Goal: Task Accomplishment & Management: Use online tool/utility

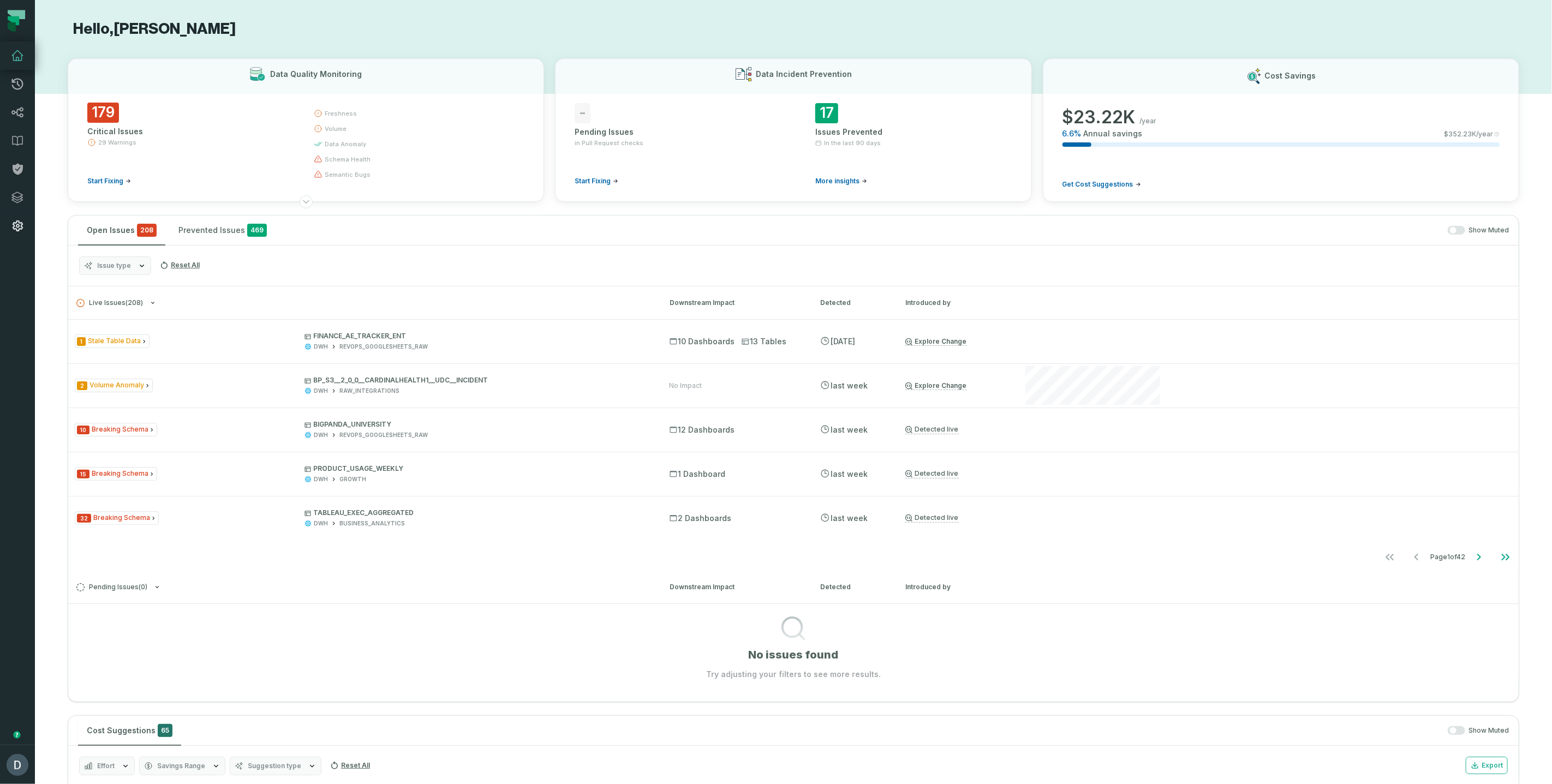
click at [19, 230] on icon at bounding box center [17, 226] width 13 height 13
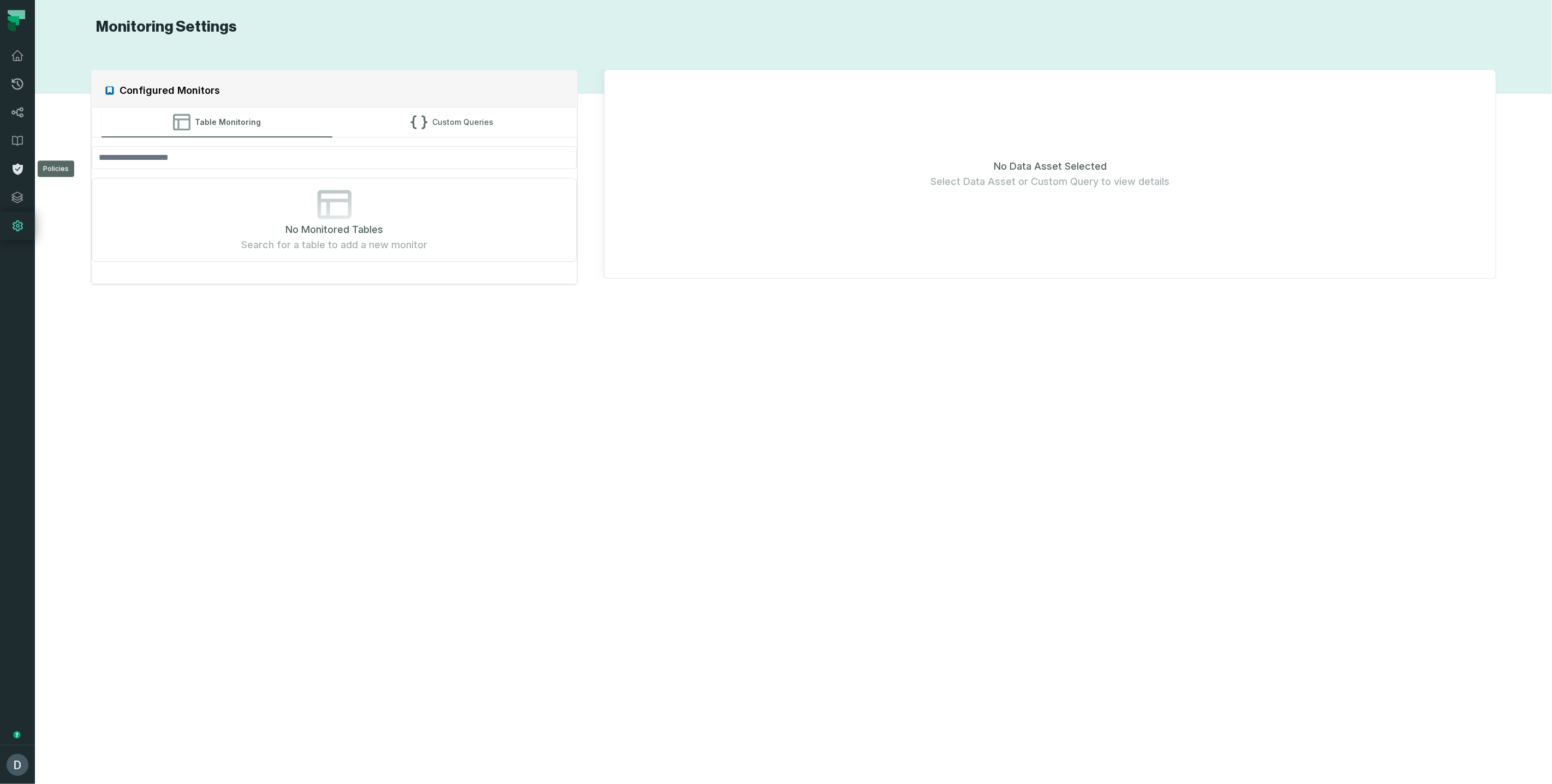
click at [21, 164] on icon at bounding box center [17, 169] width 13 height 13
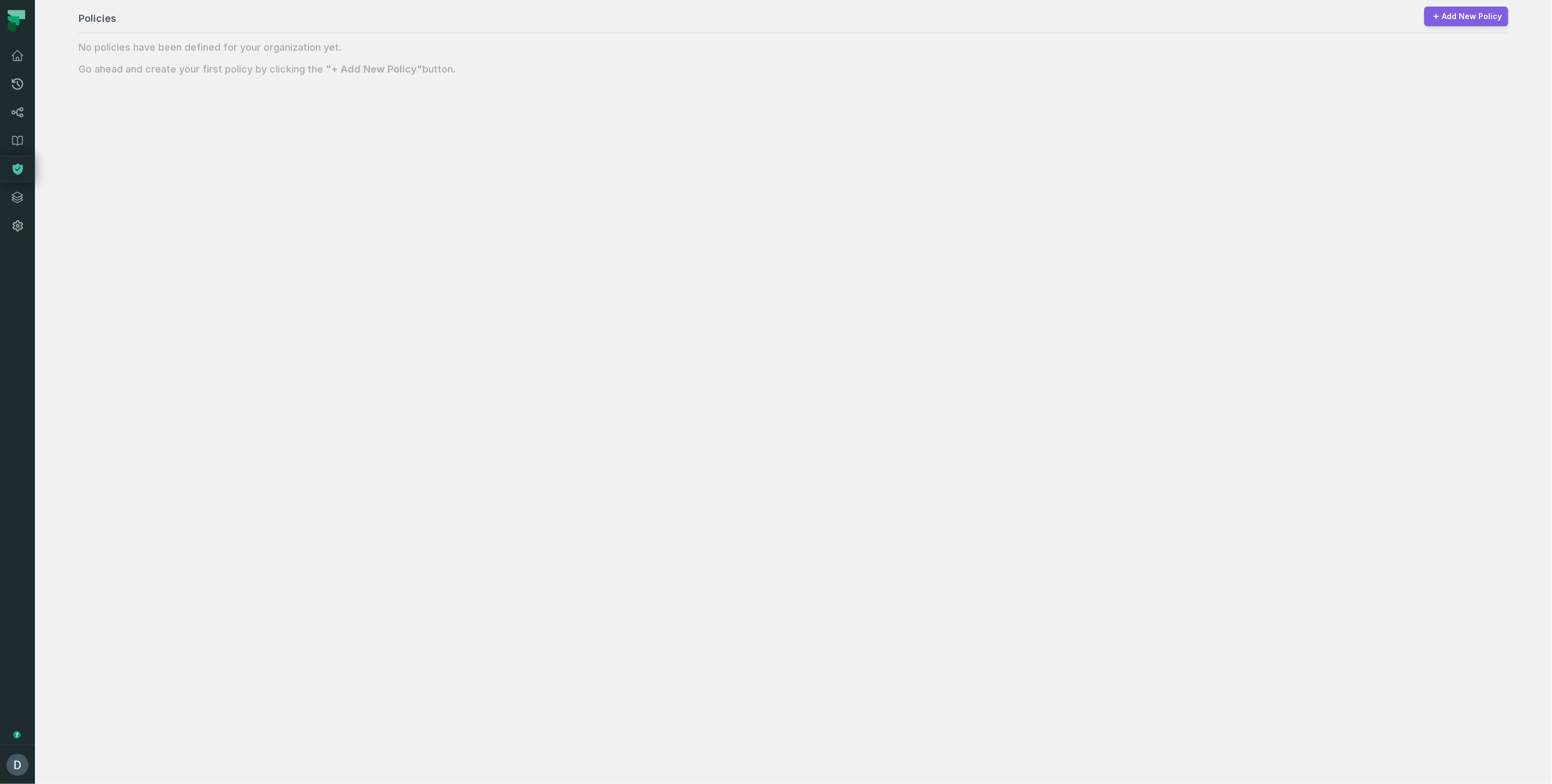
click at [1475, 19] on link "Add New Policy" at bounding box center [1466, 16] width 84 height 19
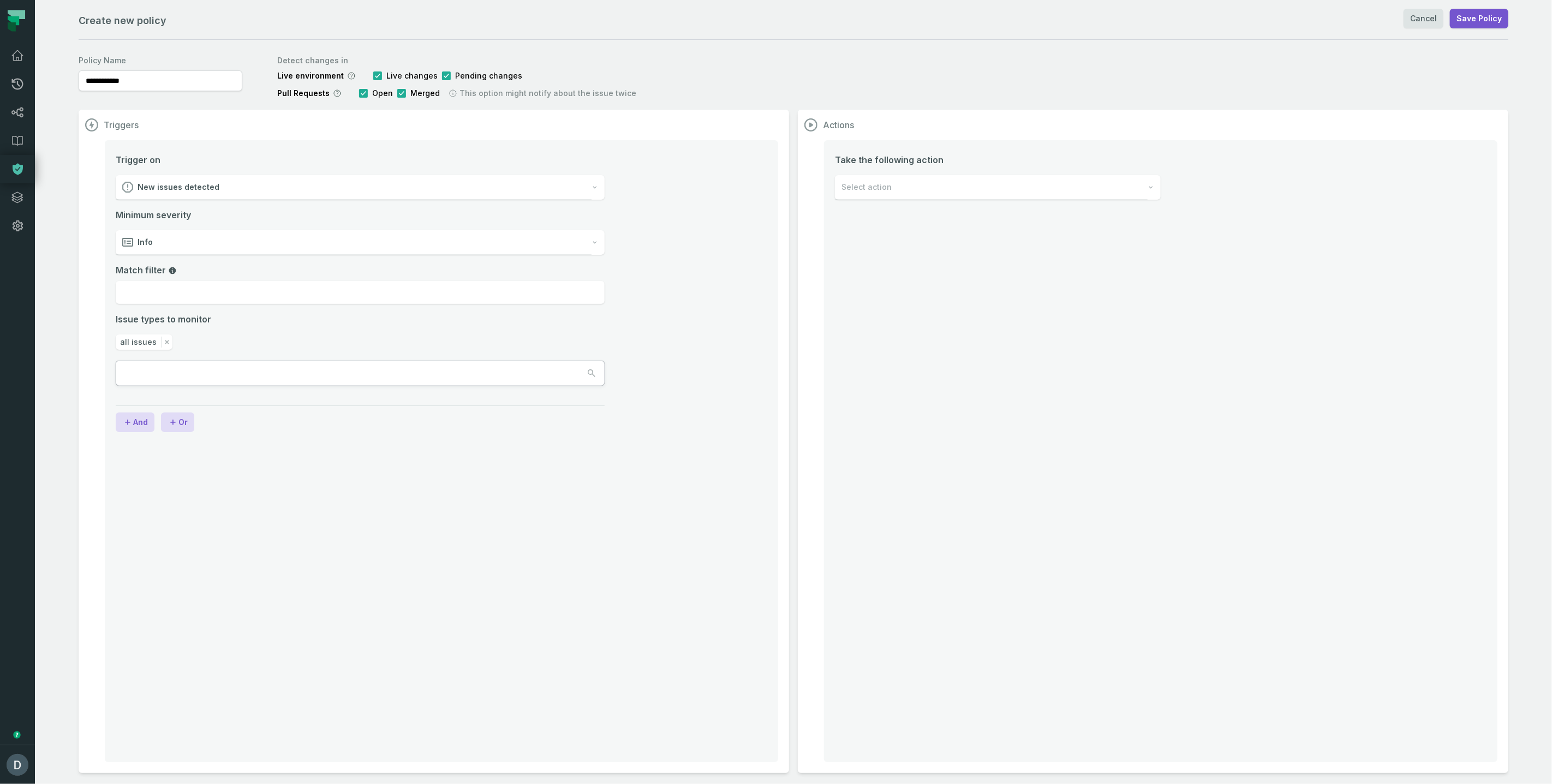
click at [954, 190] on div "Select action" at bounding box center [991, 187] width 313 height 25
click at [922, 264] on div "Alert on Slack" at bounding box center [998, 264] width 325 height 25
click at [26, 222] on link "Settings" at bounding box center [17, 226] width 35 height 28
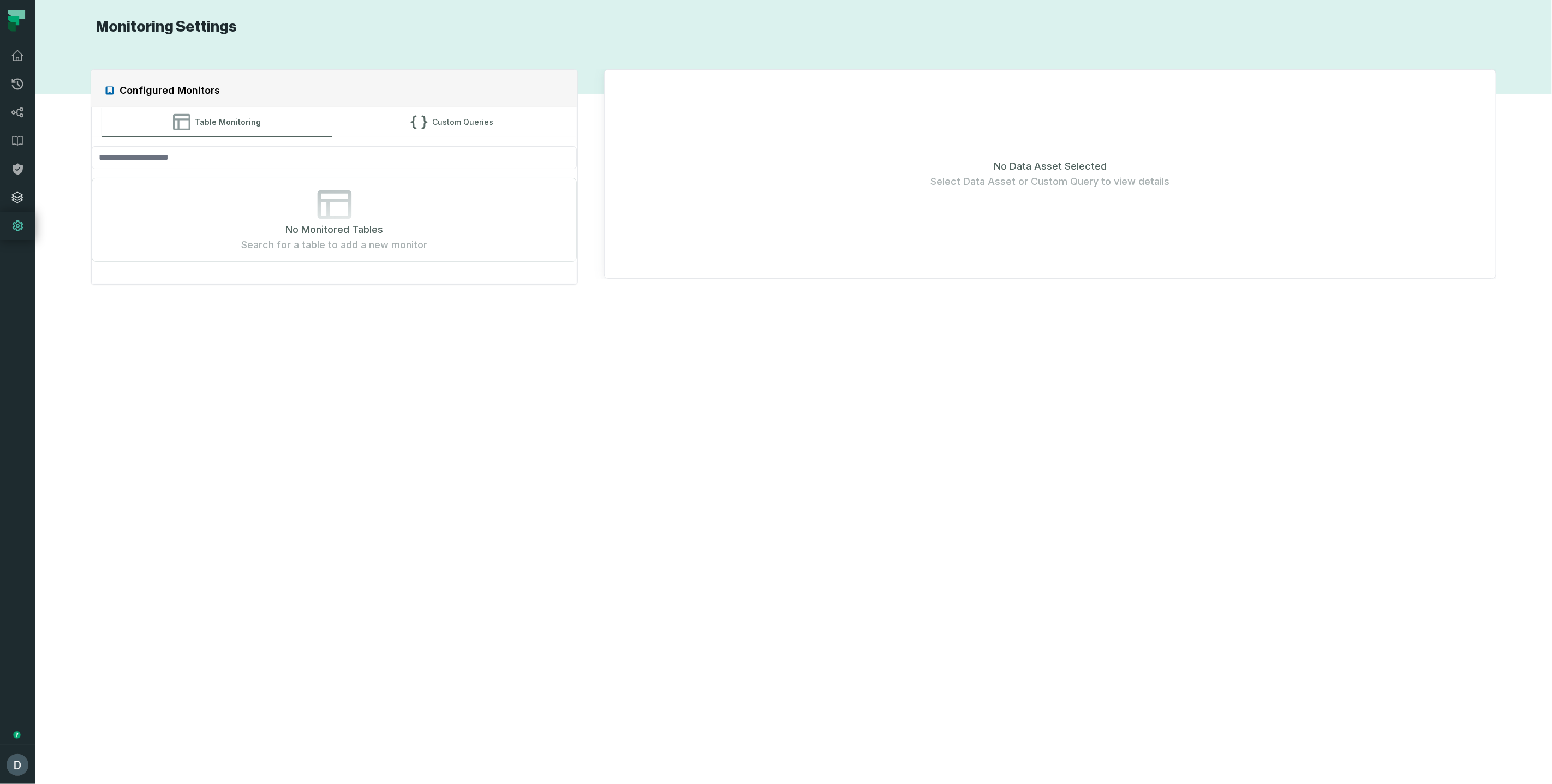
click at [23, 188] on link "Integrations" at bounding box center [17, 197] width 35 height 28
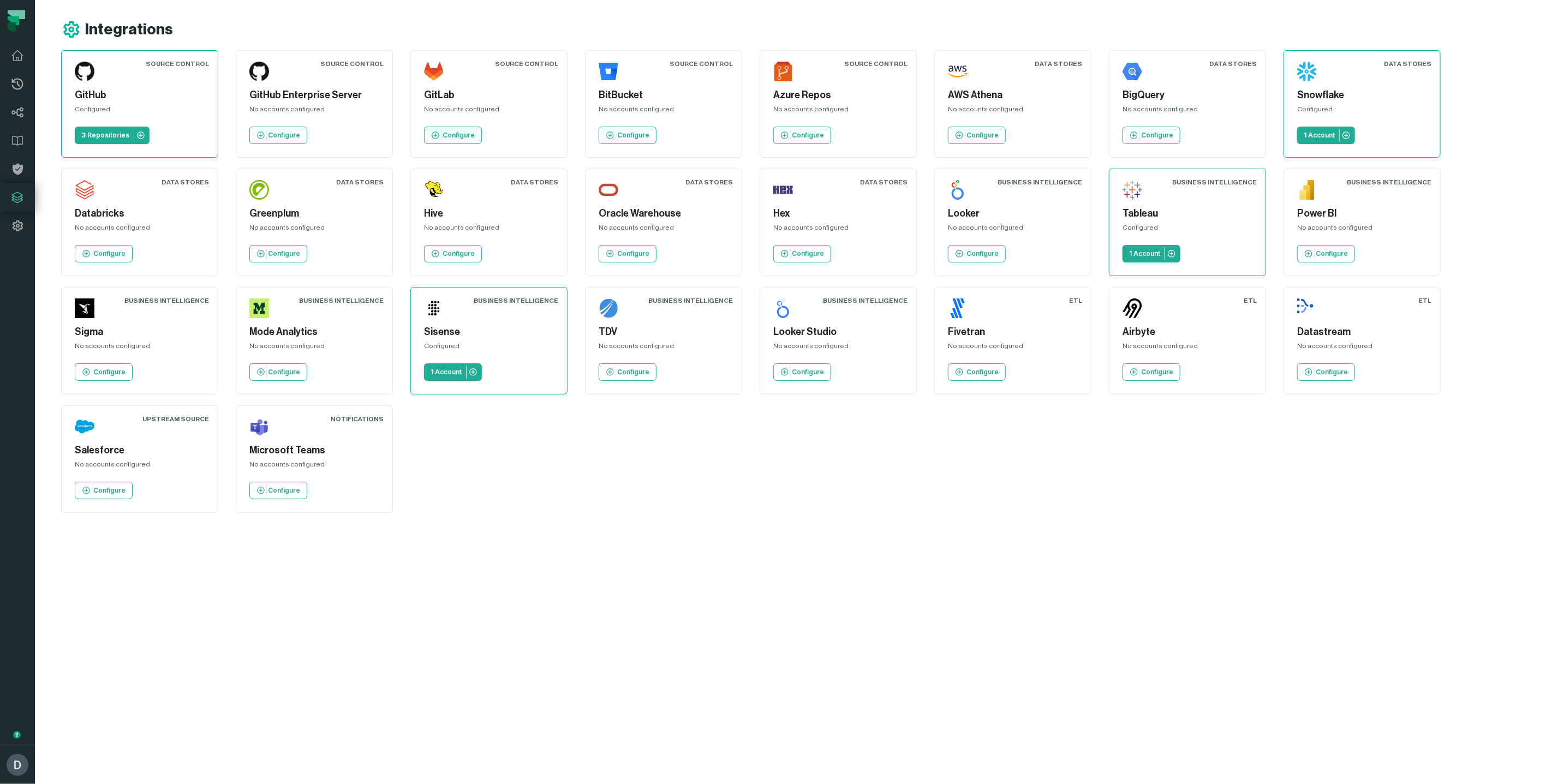
click at [435, 136] on icon at bounding box center [435, 135] width 7 height 7
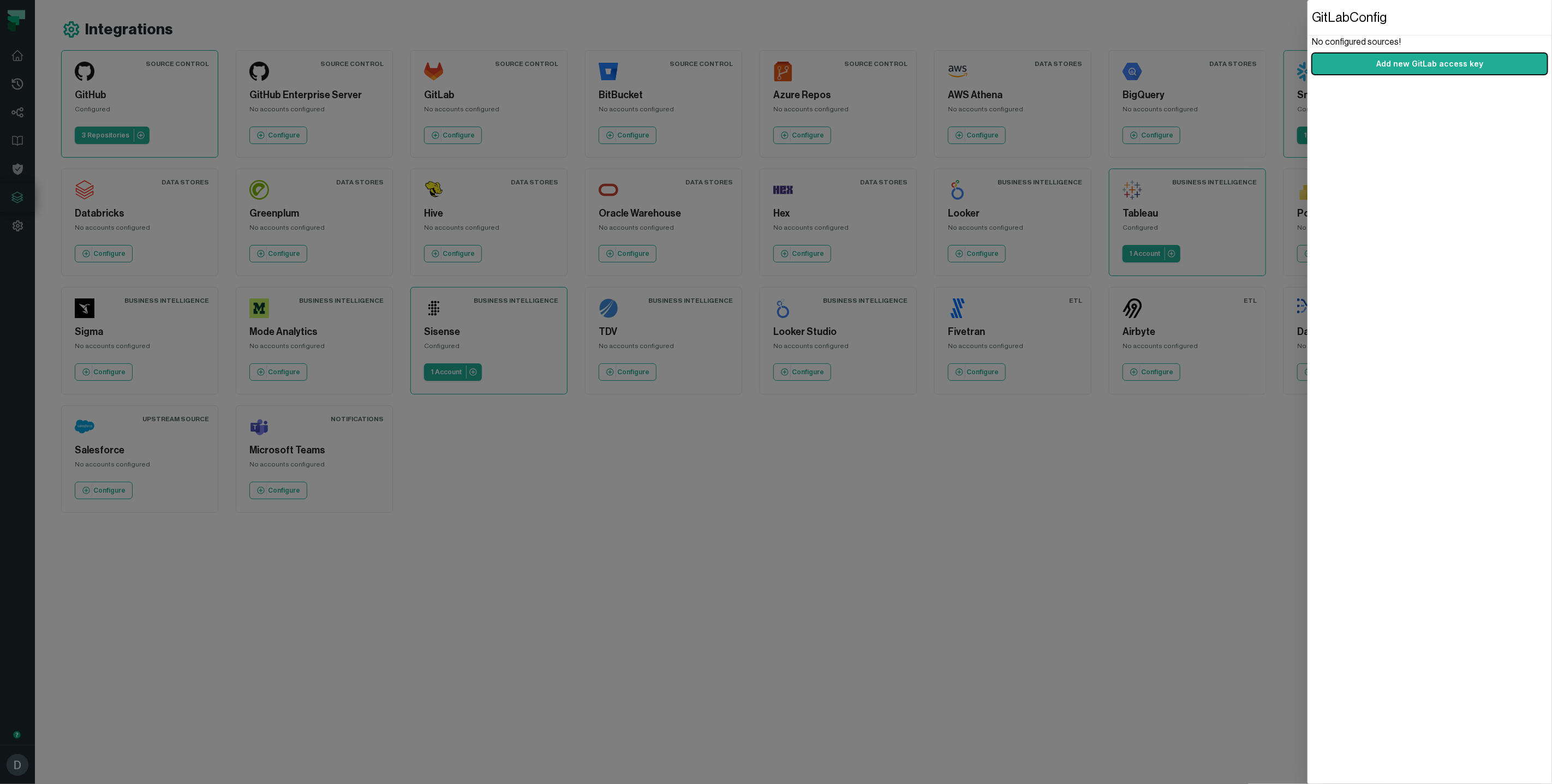
click at [1308, 636] on dialog "GitLab Config No configured sources! Add new GitLab access key" at bounding box center [1430, 392] width 244 height 784
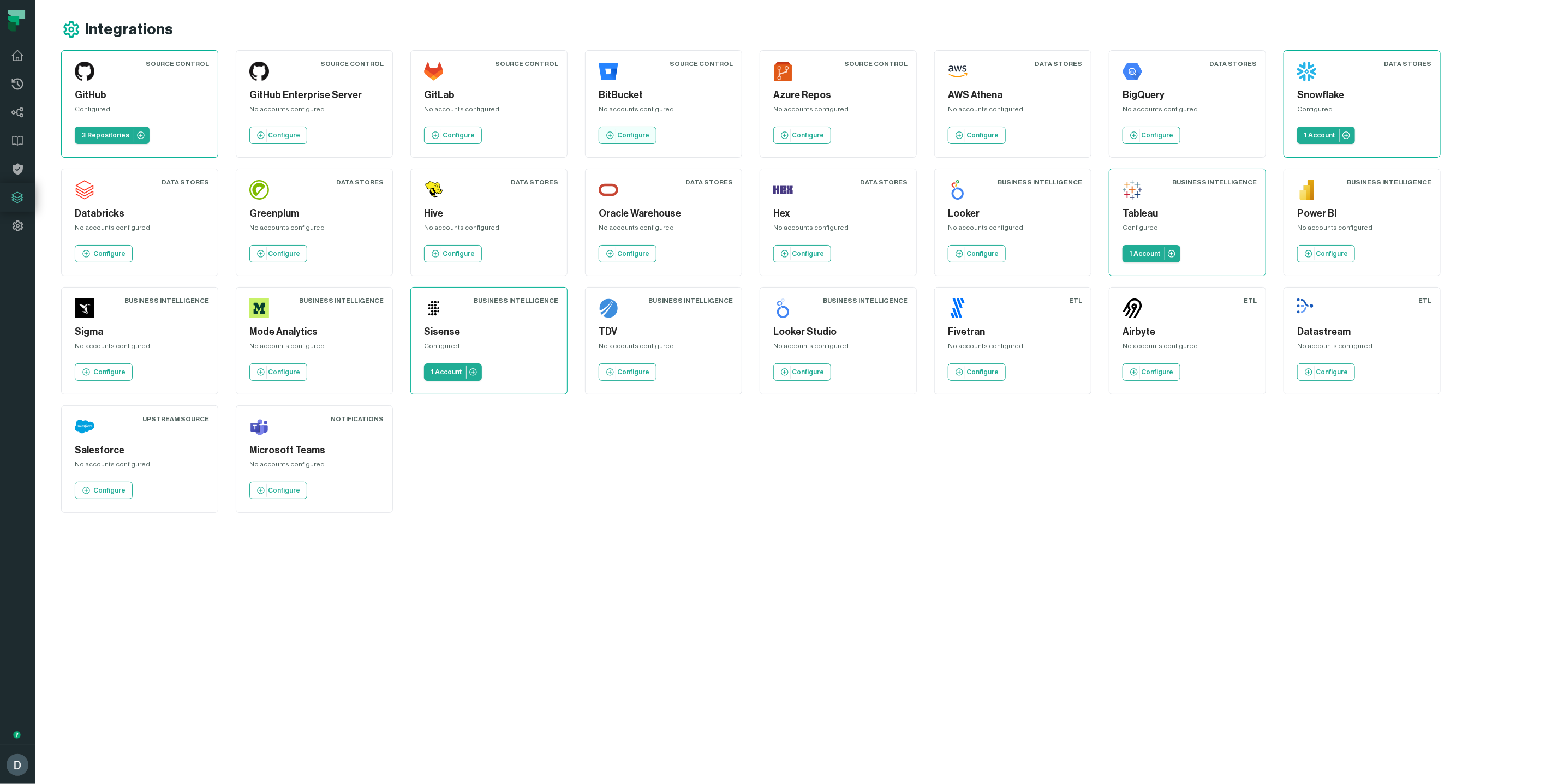
click at [626, 136] on p "Configure" at bounding box center [633, 135] width 32 height 9
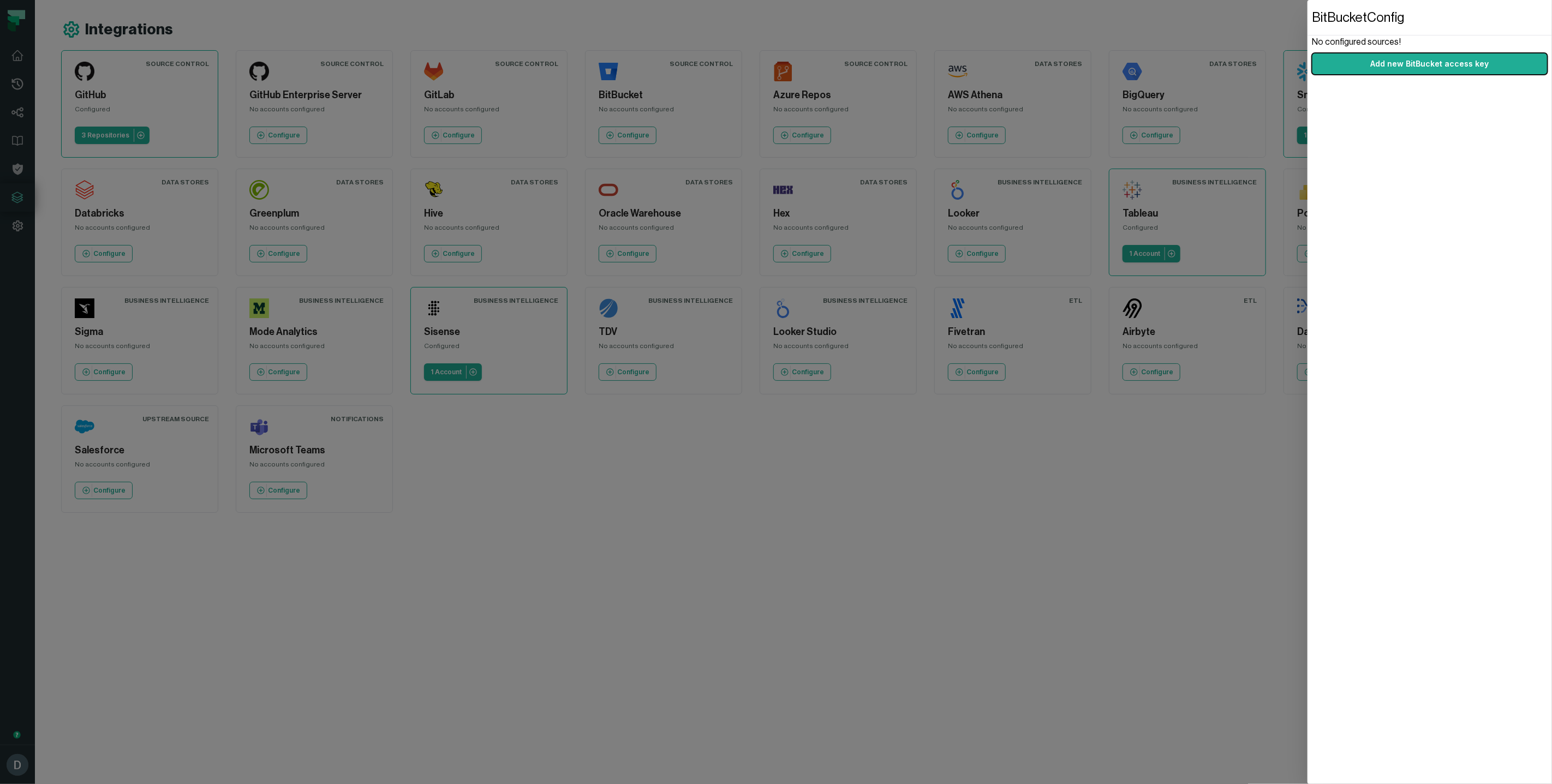
click at [1308, 133] on dialog "BitBucket Config No configured sources! Add new BitBucket access key" at bounding box center [1430, 392] width 244 height 784
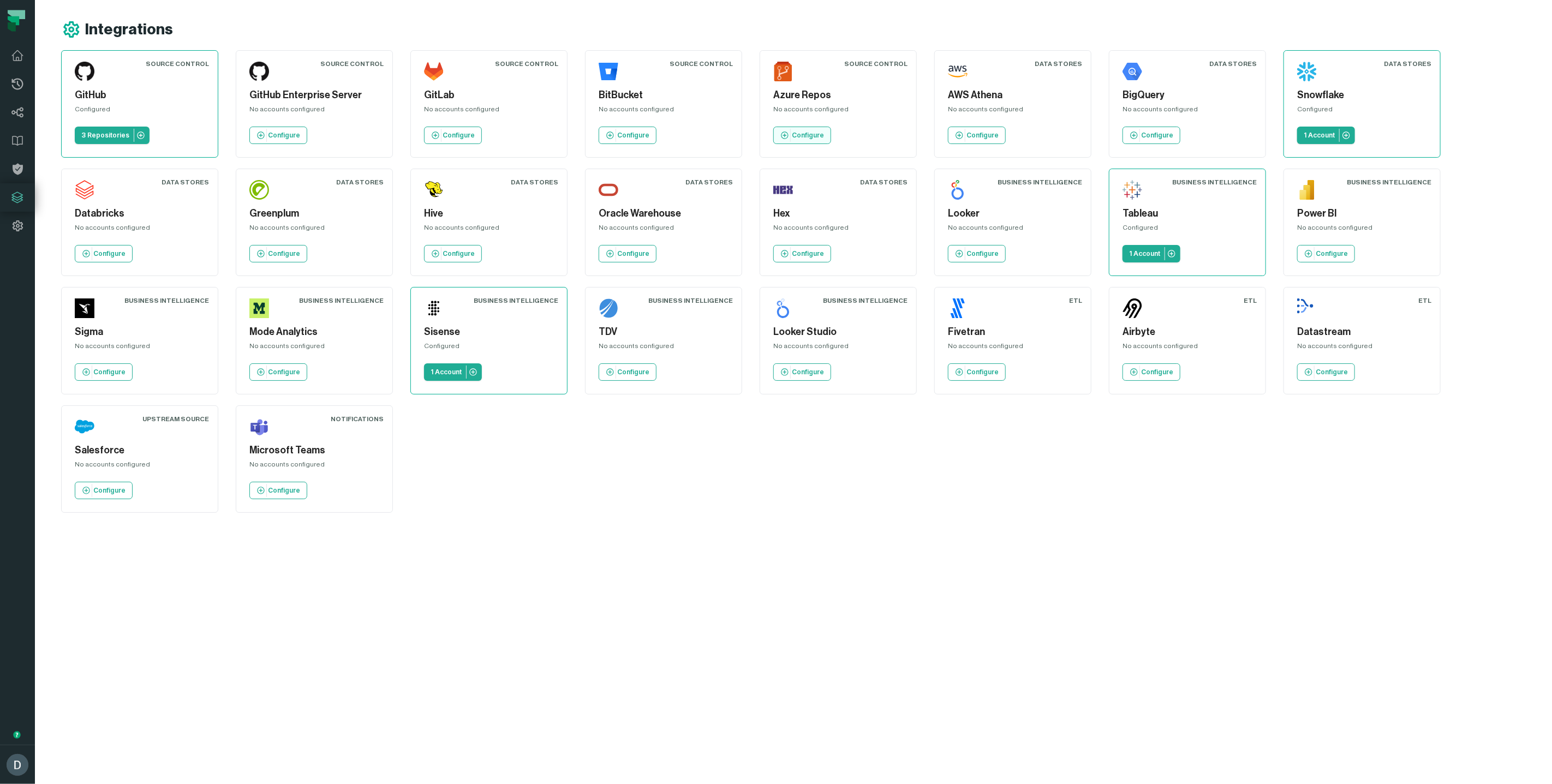
click at [773, 136] on link "Configure" at bounding box center [802, 136] width 58 height 17
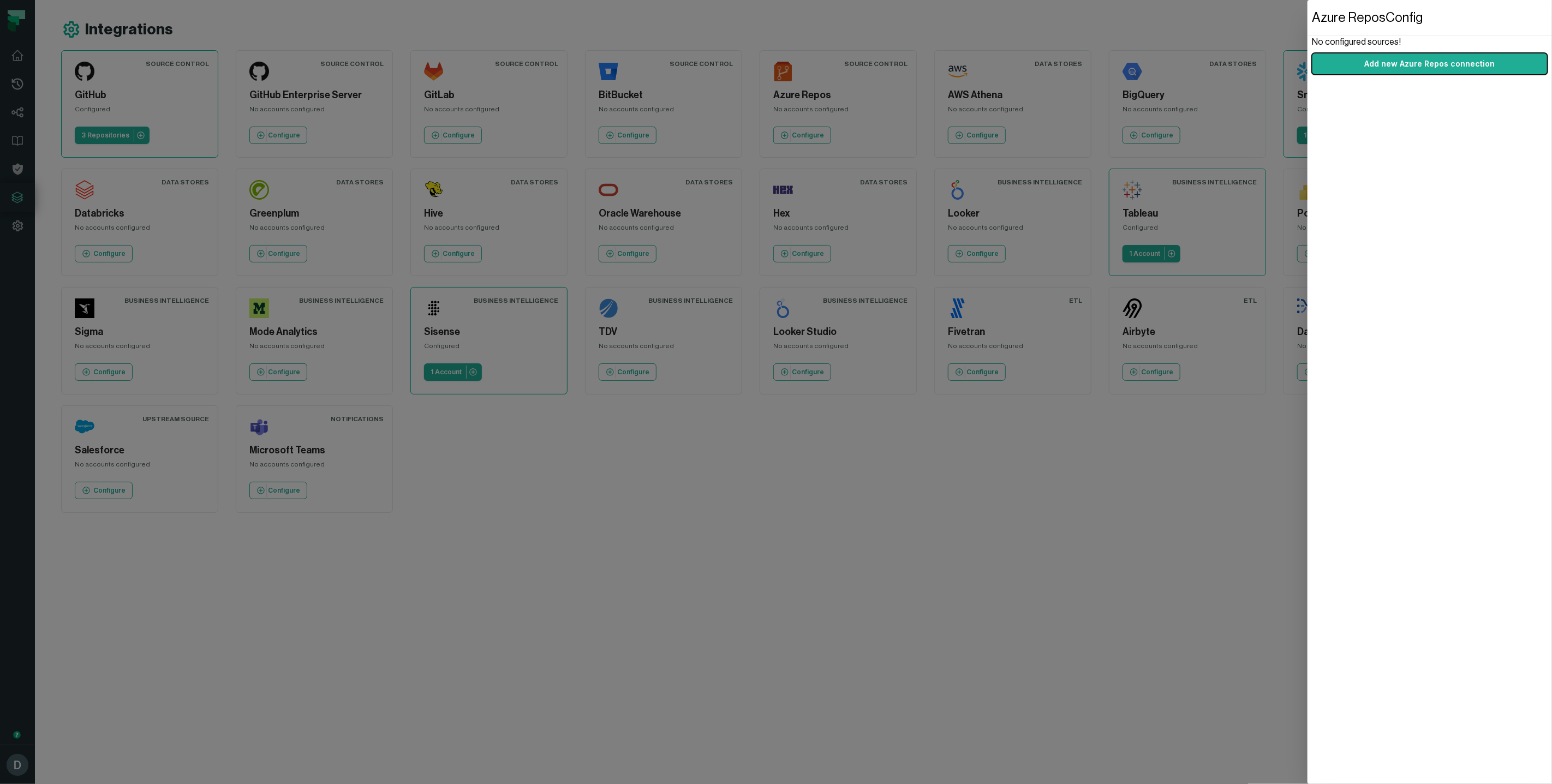
click at [1308, 646] on dialog "Azure Repos Config No configured sources! Add new Azure Repos connection" at bounding box center [1430, 392] width 244 height 784
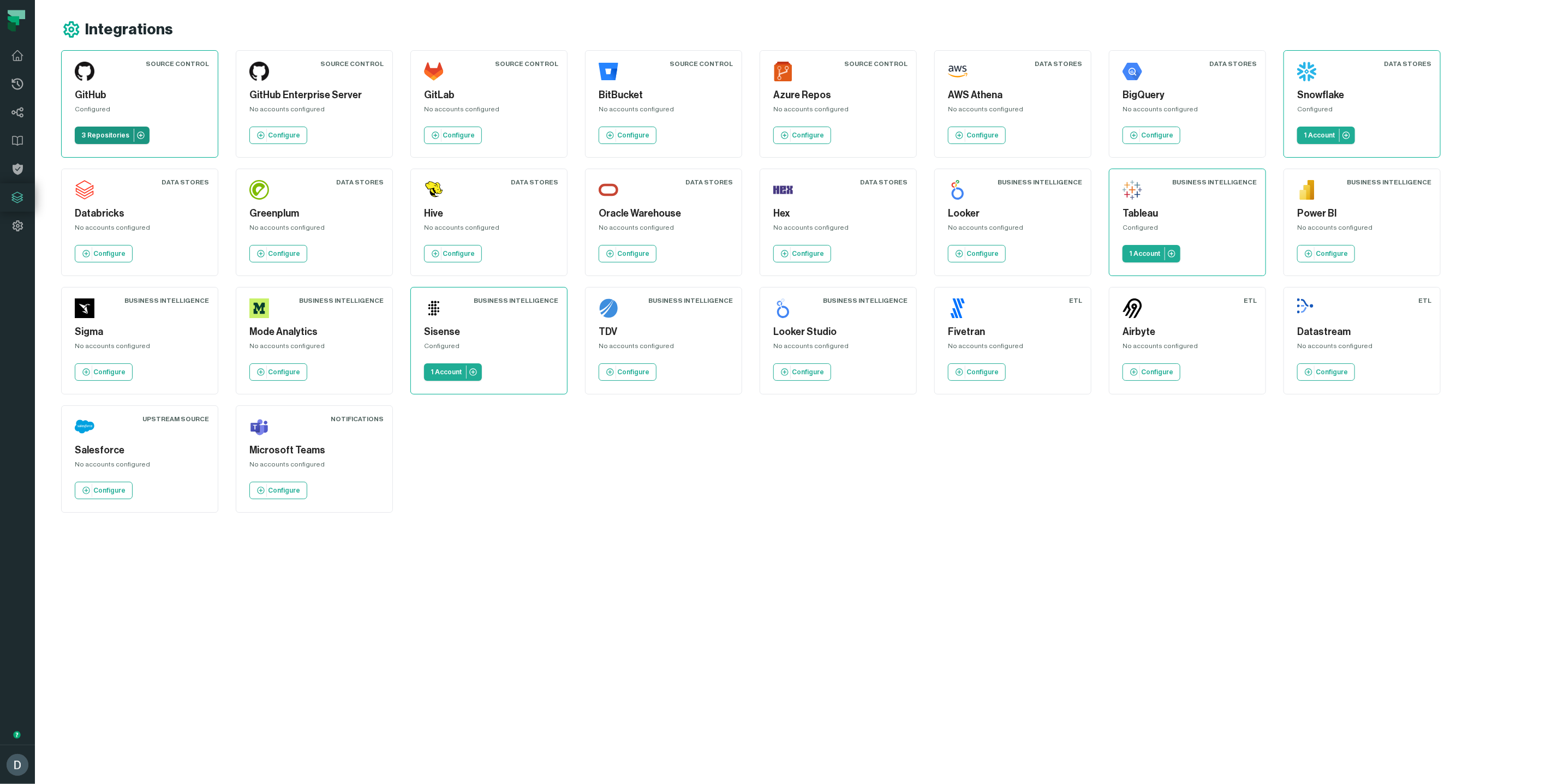
click at [107, 138] on p "3 Repositories" at bounding box center [105, 135] width 48 height 9
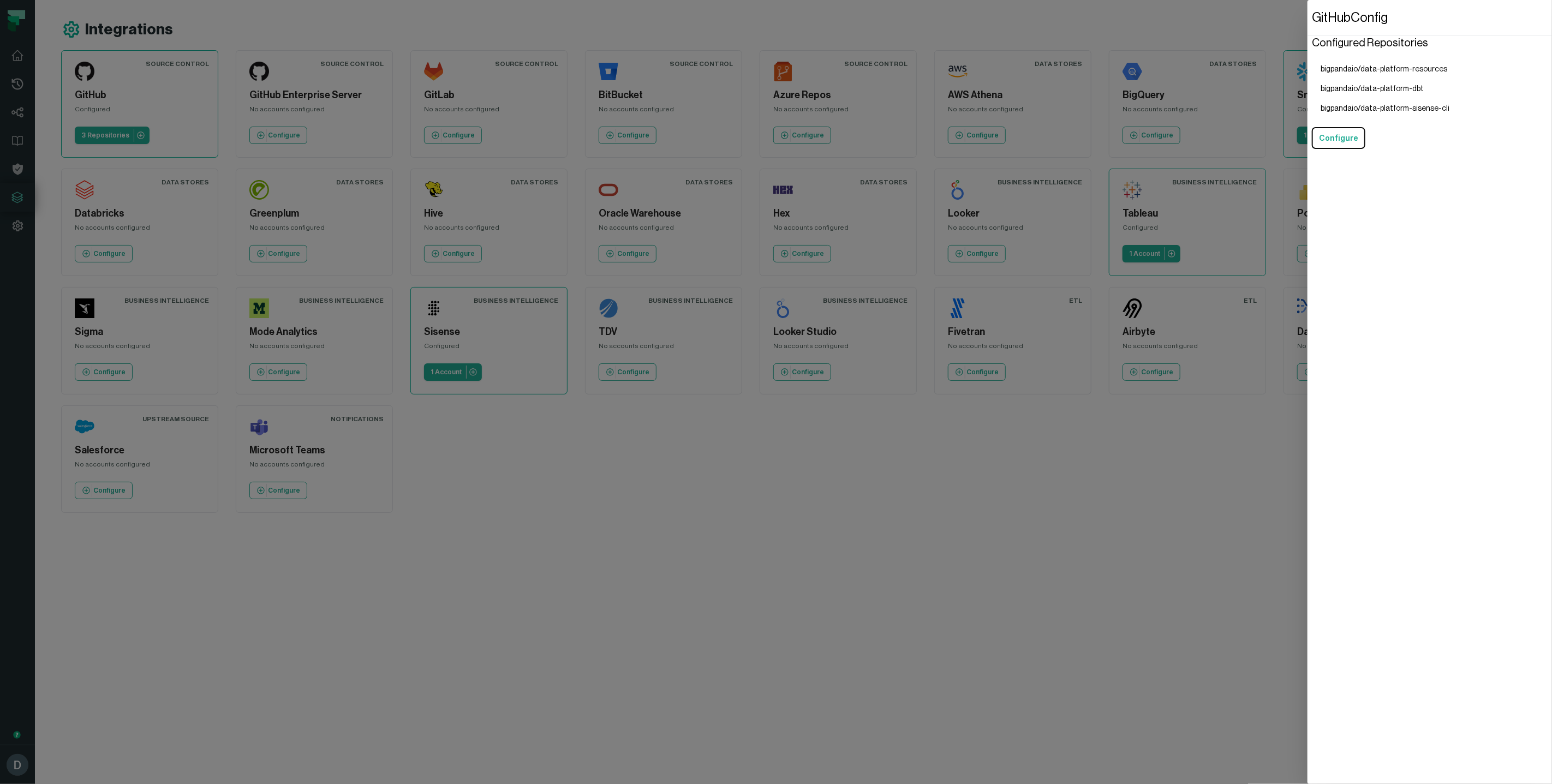
click at [1308, 109] on dialog "GitHub Config Configured Repositories bigpandaio/data-platform-resources bigpan…" at bounding box center [1430, 392] width 244 height 784
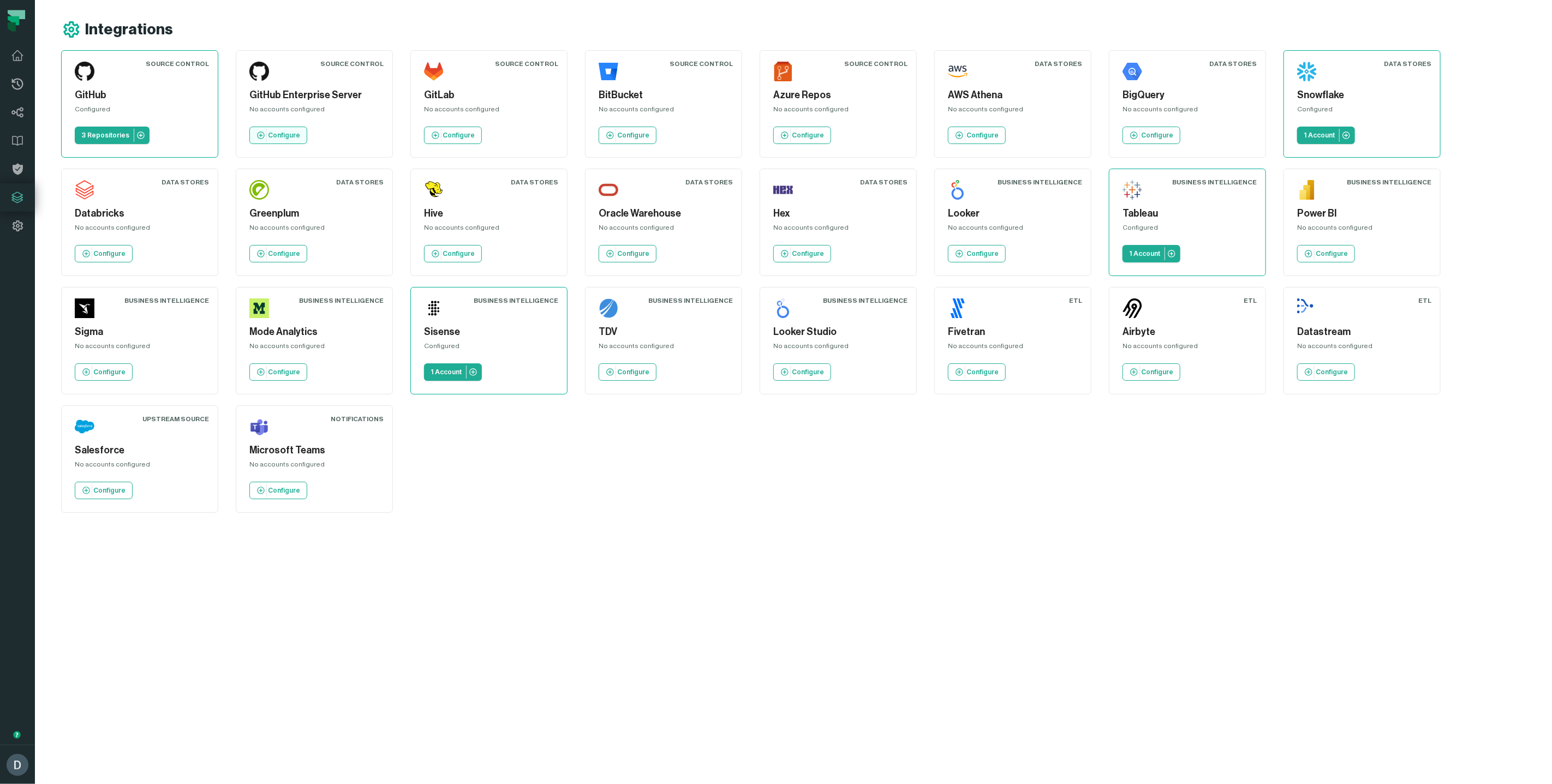
click at [276, 134] on p "Configure" at bounding box center [284, 135] width 32 height 9
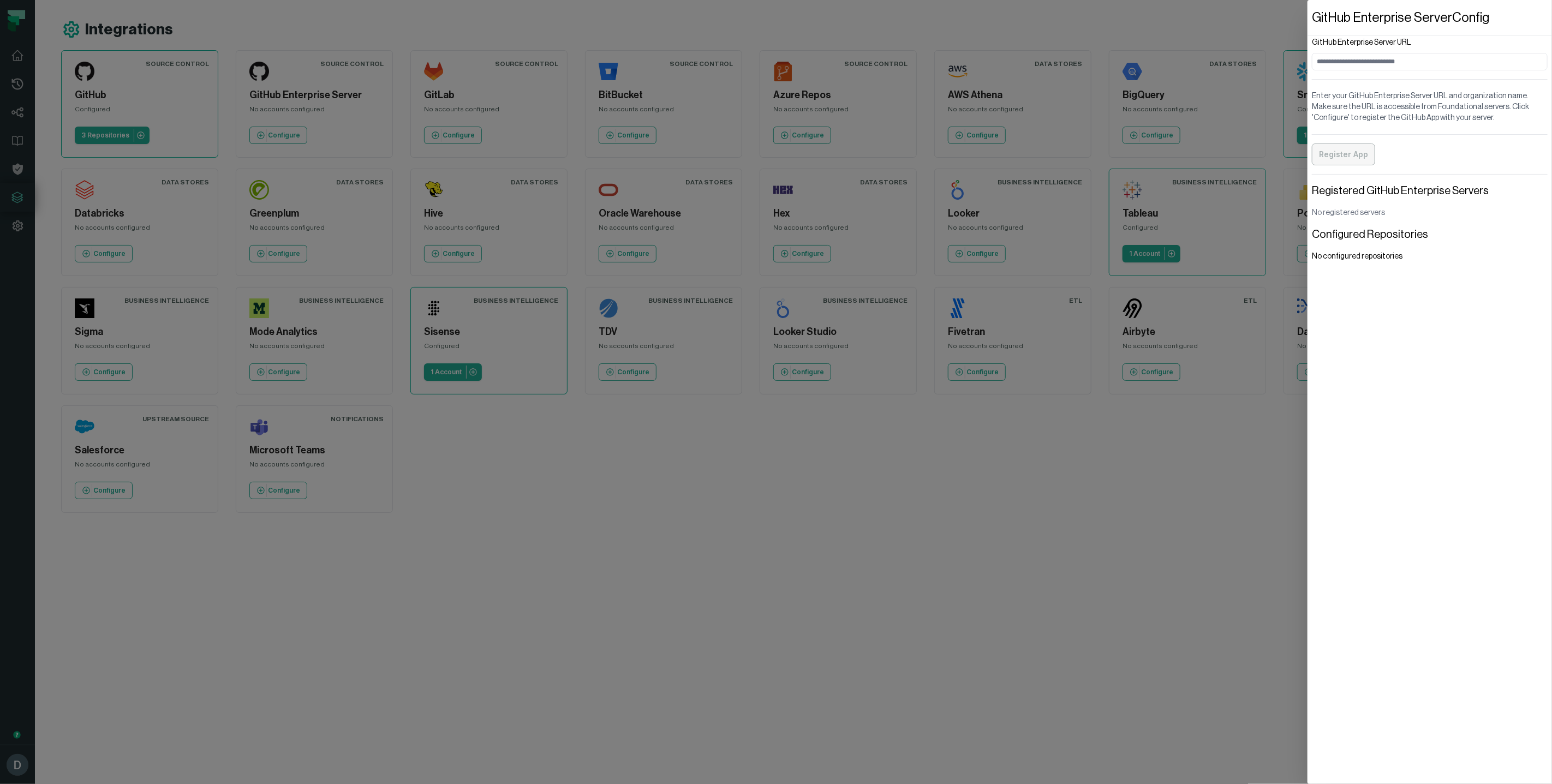
click at [1308, 521] on dialog "GitHub Enterprise Server Config GitHub Enterprise Server URL Enter your GitHub …" at bounding box center [1430, 392] width 244 height 784
